Goal: Find specific page/section: Find specific page/section

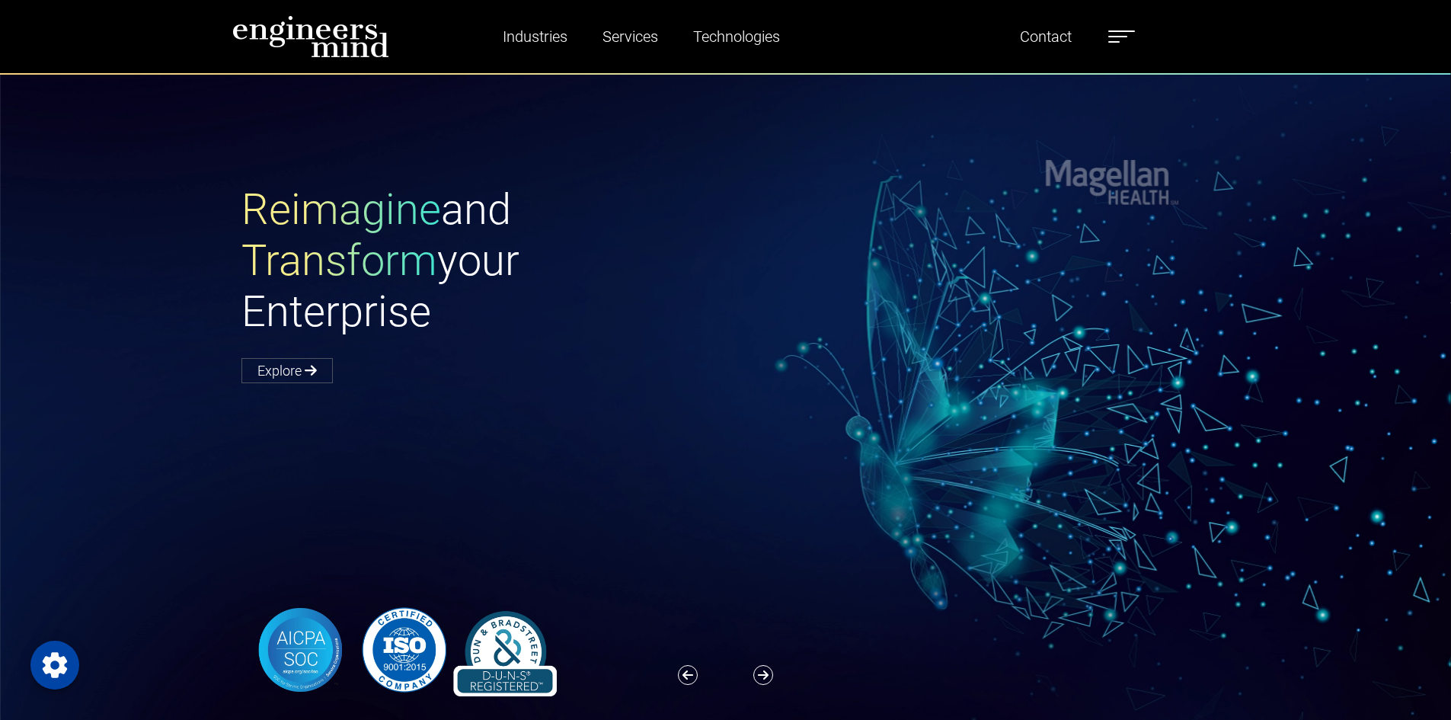
click at [1125, 33] on label at bounding box center [1121, 37] width 27 height 20
